Goal: Task Accomplishment & Management: Manage account settings

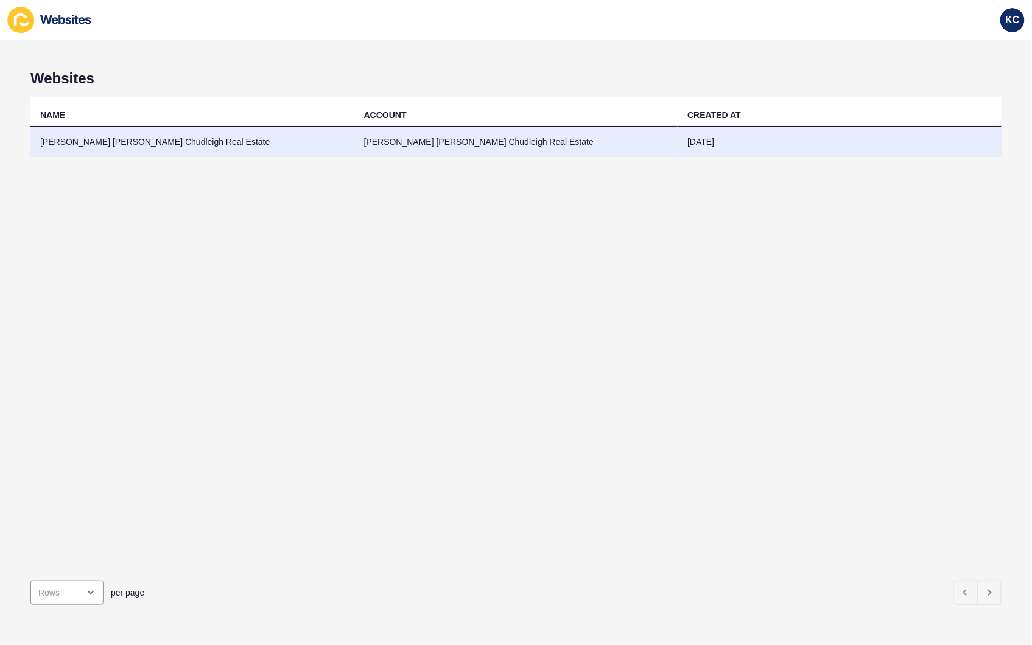
click at [505, 138] on td "[PERSON_NAME] [PERSON_NAME] Chudleigh Real Estate" at bounding box center [516, 142] width 324 height 30
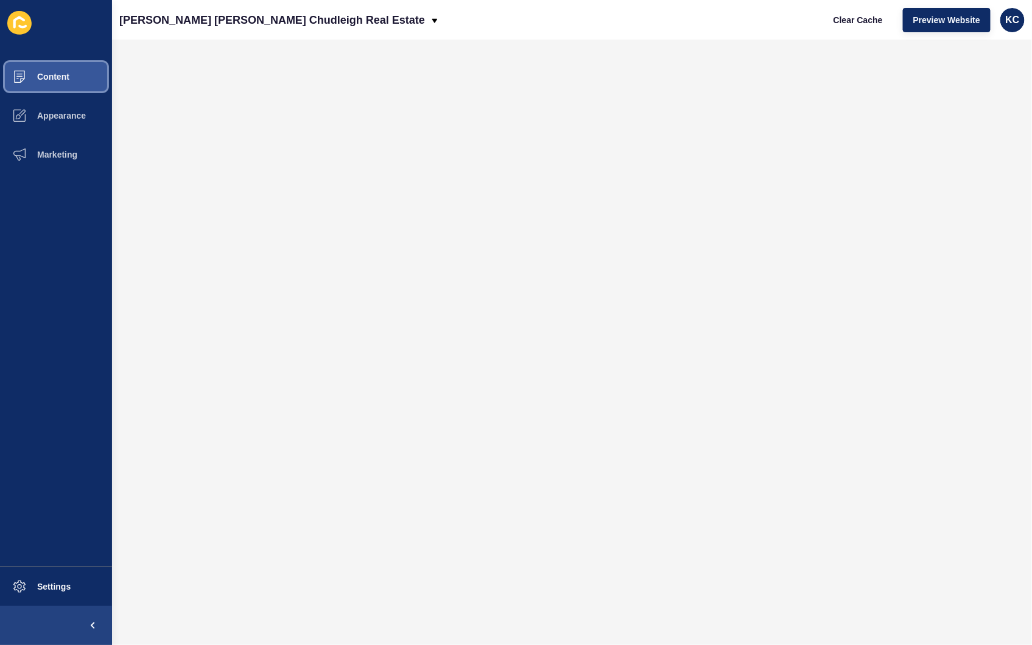
click at [35, 81] on span "Content" at bounding box center [33, 77] width 71 height 10
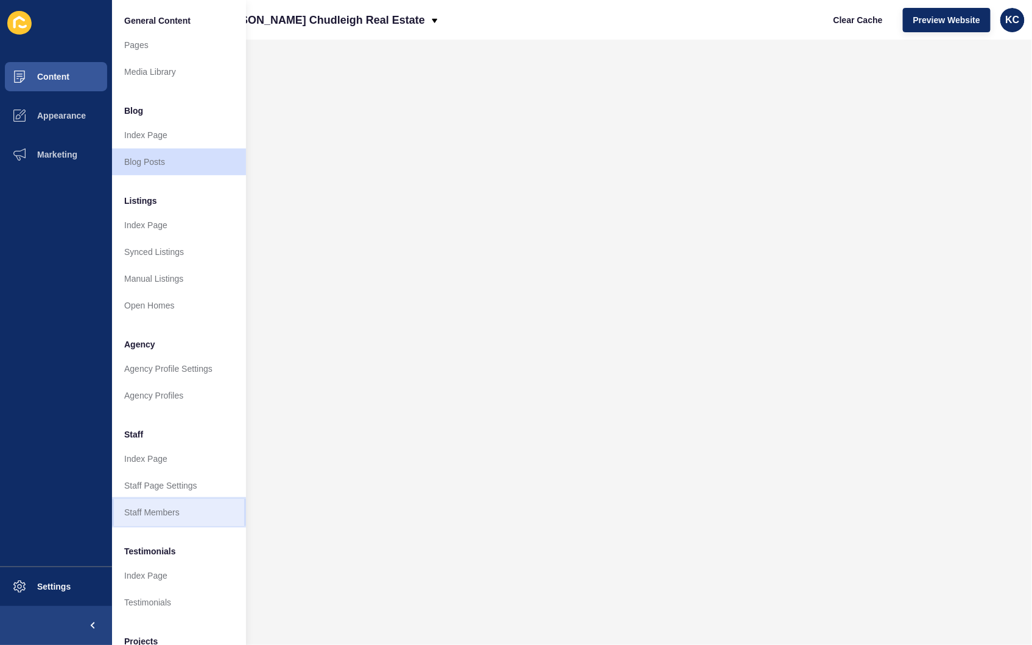
click at [166, 511] on link "Staff Members" at bounding box center [179, 512] width 134 height 27
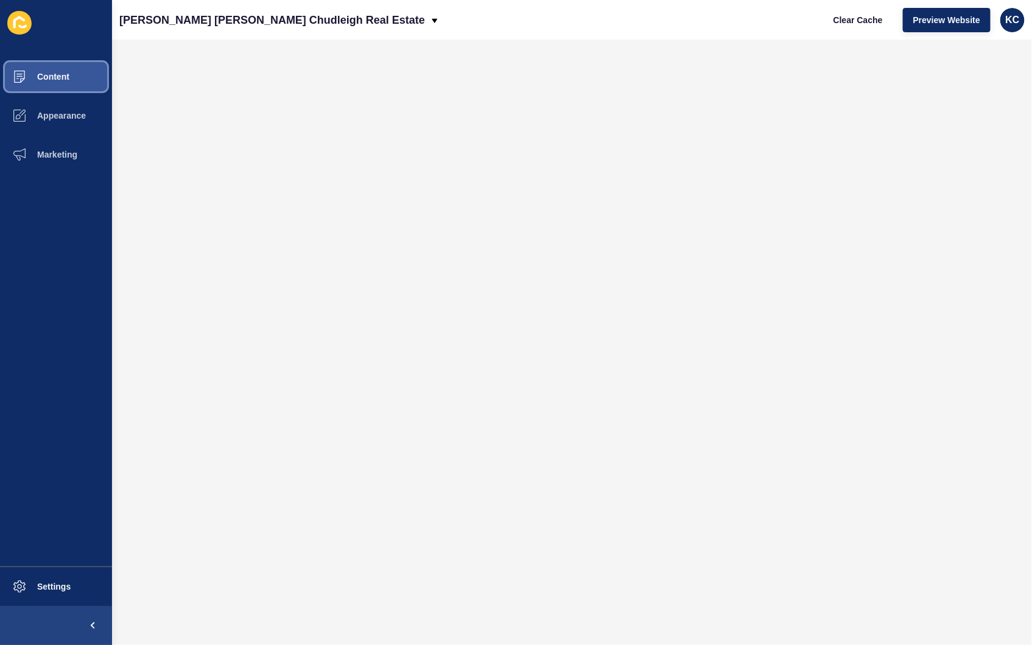
click at [61, 80] on span "Content" at bounding box center [33, 77] width 71 height 10
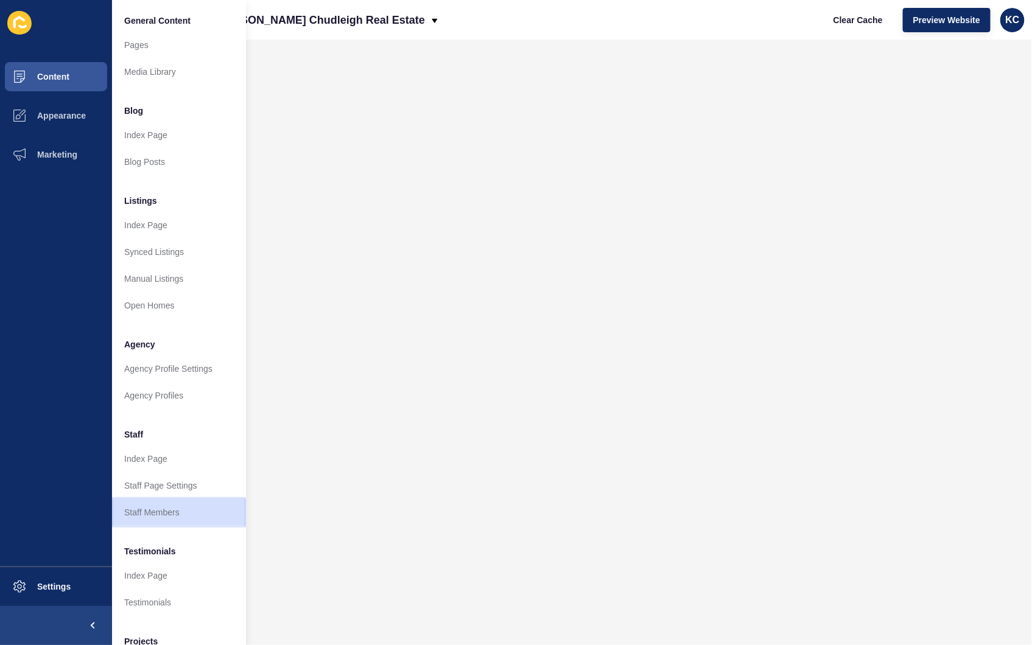
click at [172, 505] on link "Staff Members" at bounding box center [179, 512] width 134 height 27
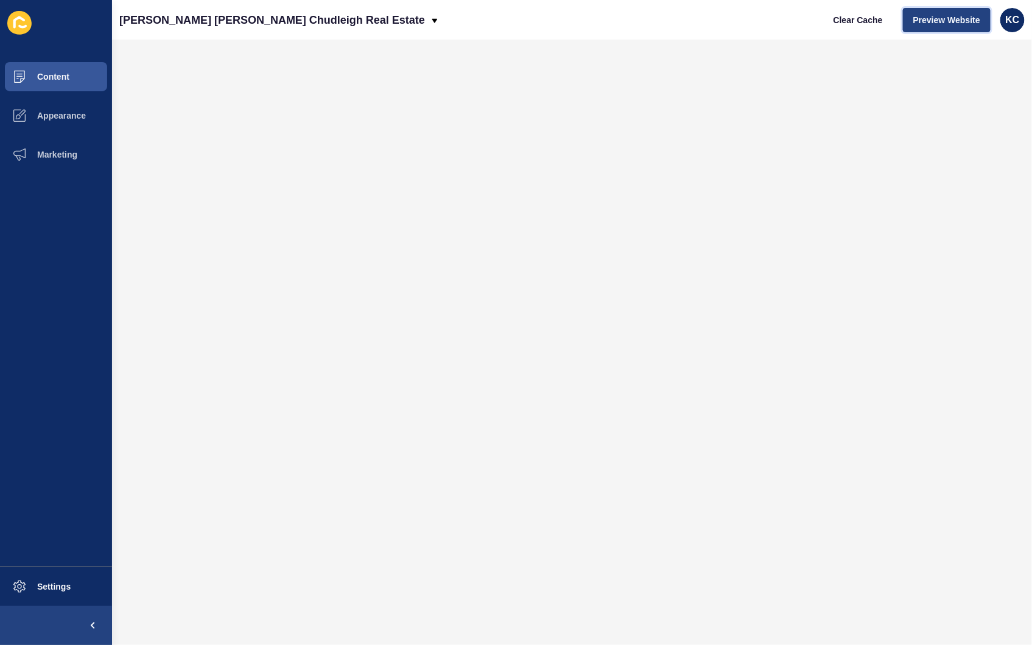
click at [946, 17] on span "Preview Website" at bounding box center [946, 20] width 67 height 12
click at [65, 76] on span "Content" at bounding box center [33, 77] width 71 height 10
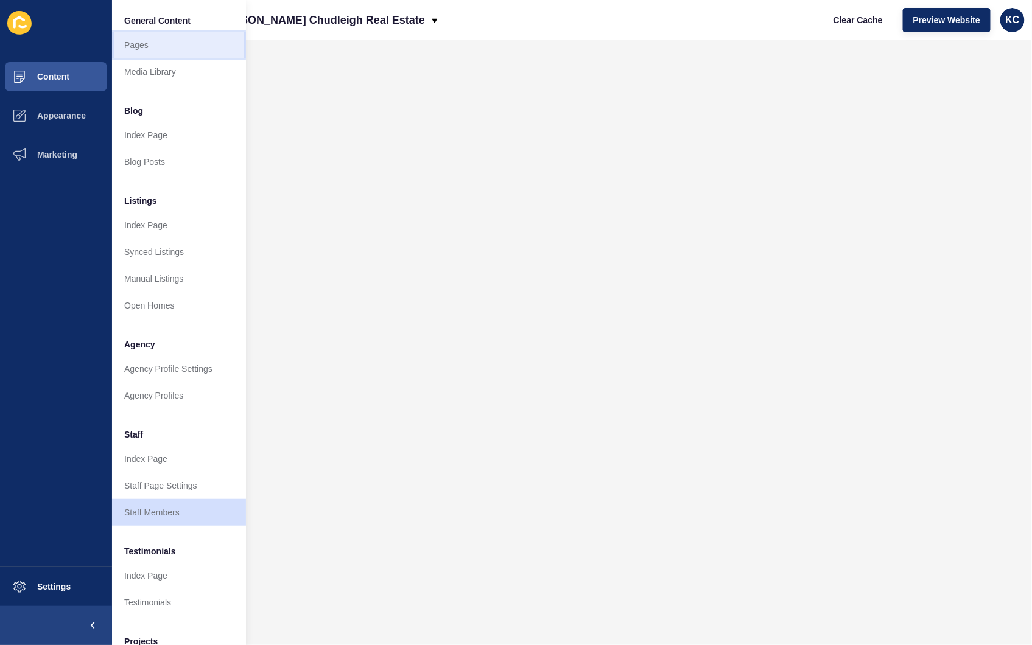
click at [161, 41] on link "Pages" at bounding box center [179, 45] width 134 height 27
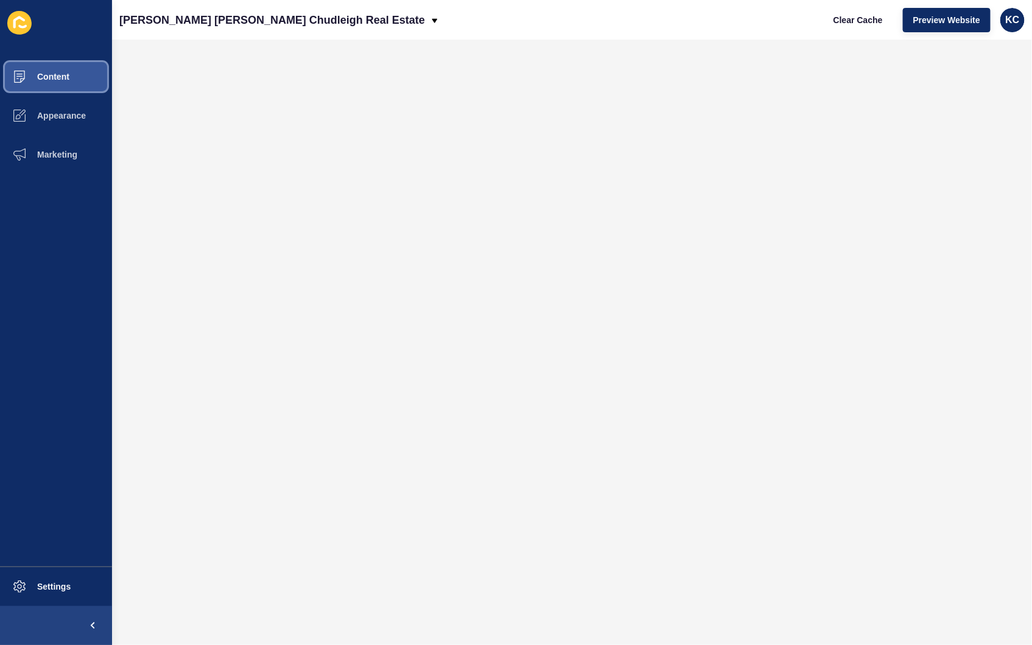
click at [29, 75] on span "Content" at bounding box center [33, 77] width 71 height 10
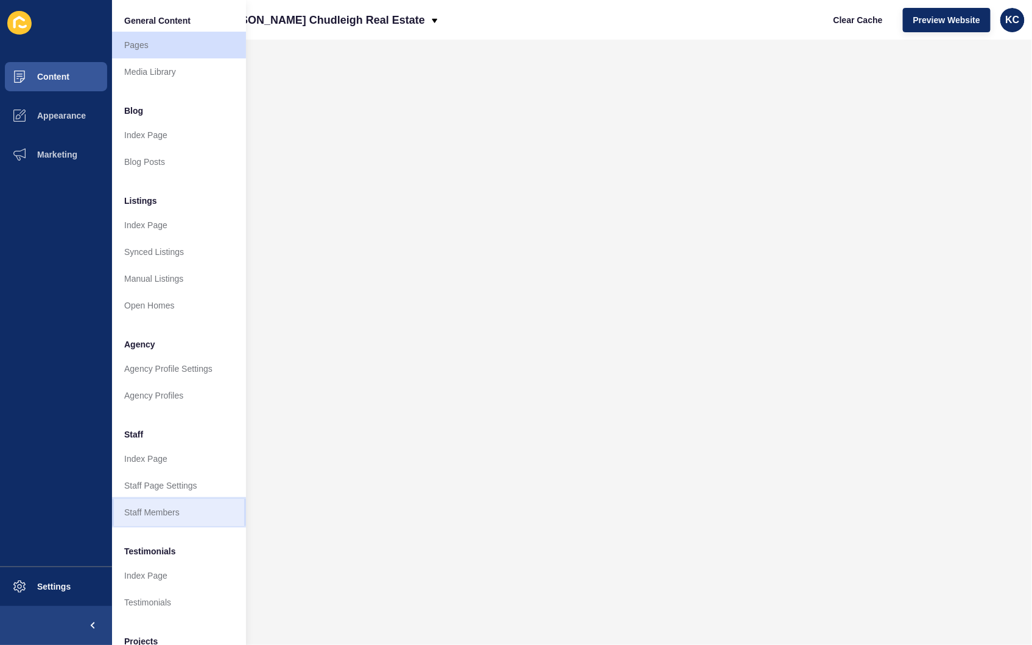
click at [169, 506] on link "Staff Members" at bounding box center [179, 512] width 134 height 27
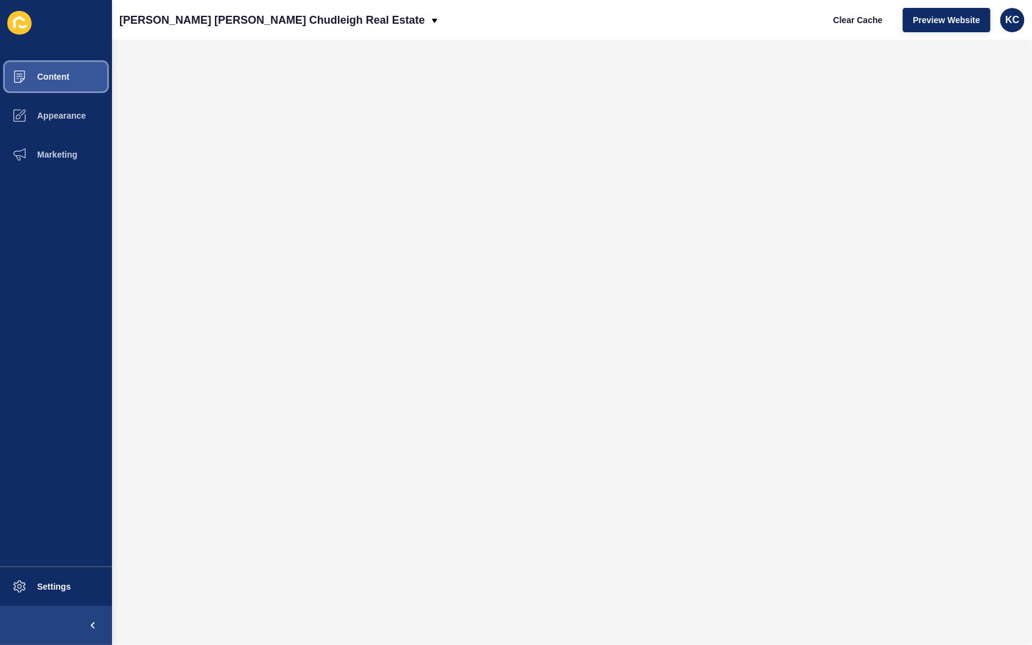
click at [34, 74] on span "Content" at bounding box center [33, 77] width 71 height 10
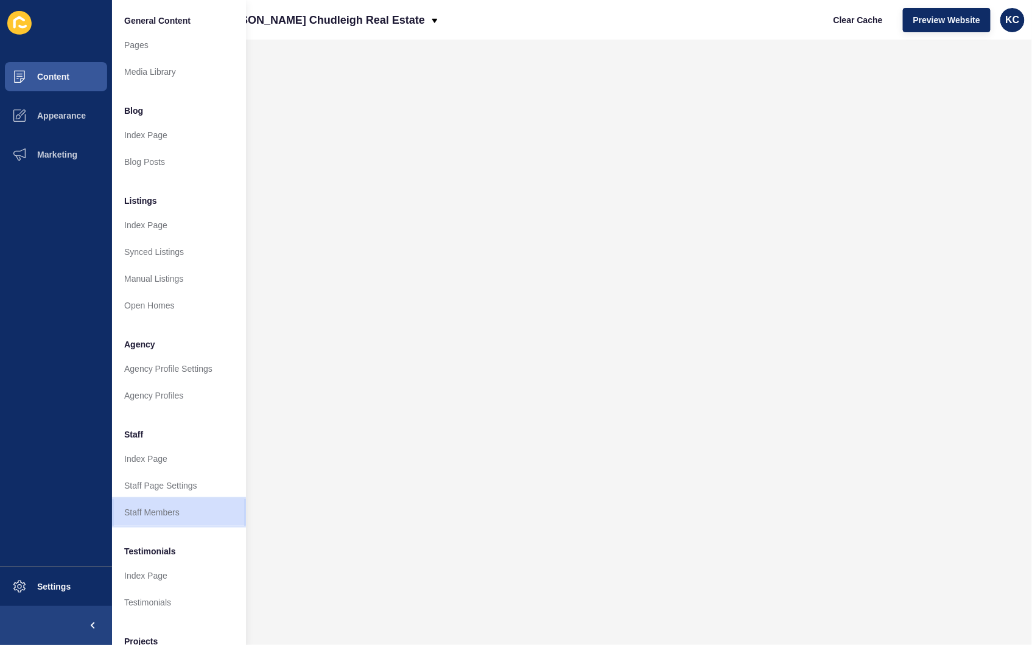
click at [169, 511] on link "Staff Members" at bounding box center [179, 512] width 134 height 27
